Goal: Find specific page/section: Find specific page/section

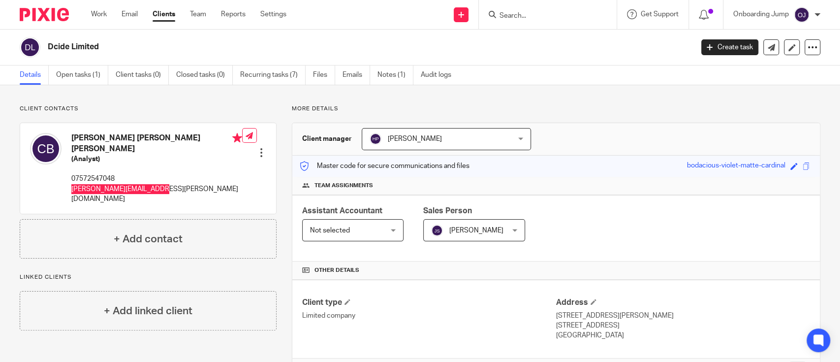
scroll to position [227, 0]
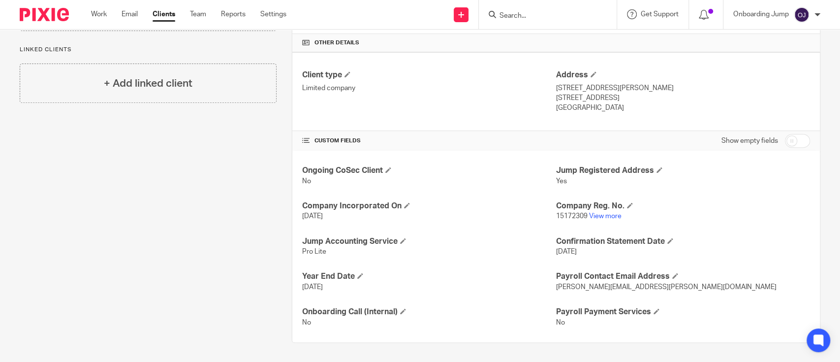
click at [530, 12] on input "Search" at bounding box center [542, 16] width 89 height 9
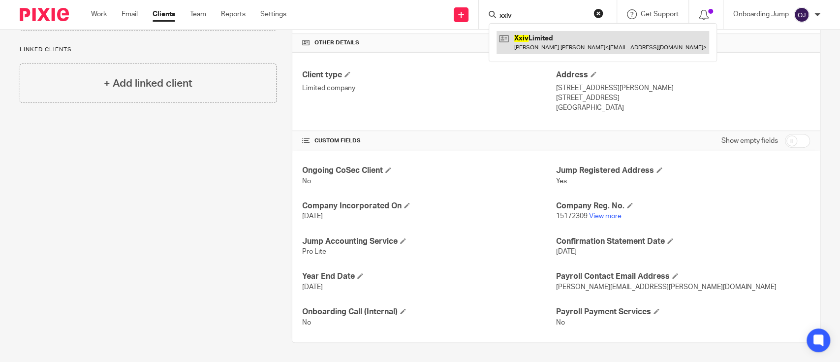
type input "xxiv"
click at [525, 40] on link at bounding box center [602, 42] width 213 height 23
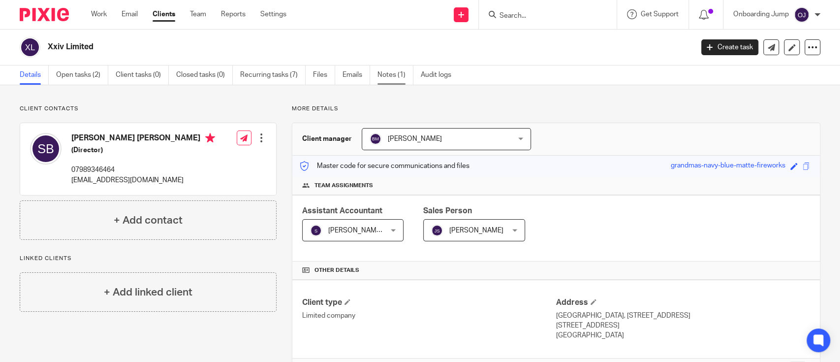
click at [383, 82] on link "Notes (1)" at bounding box center [395, 74] width 36 height 19
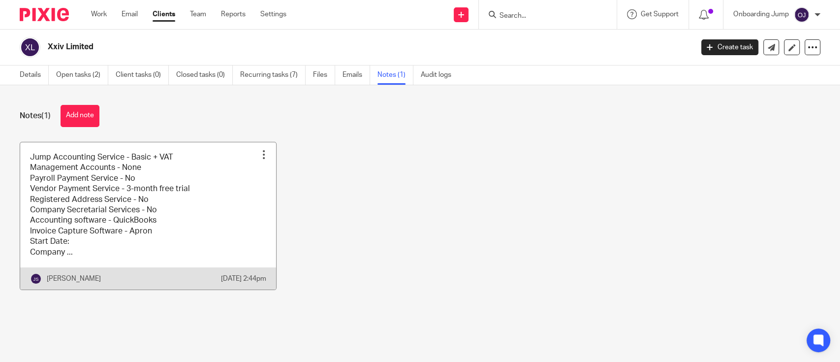
click at [172, 209] on link at bounding box center [148, 215] width 256 height 147
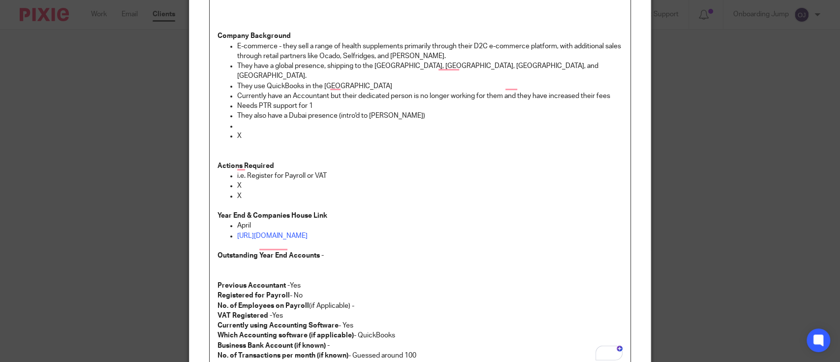
scroll to position [213, 0]
